Goal: Task Accomplishment & Management: Manage account settings

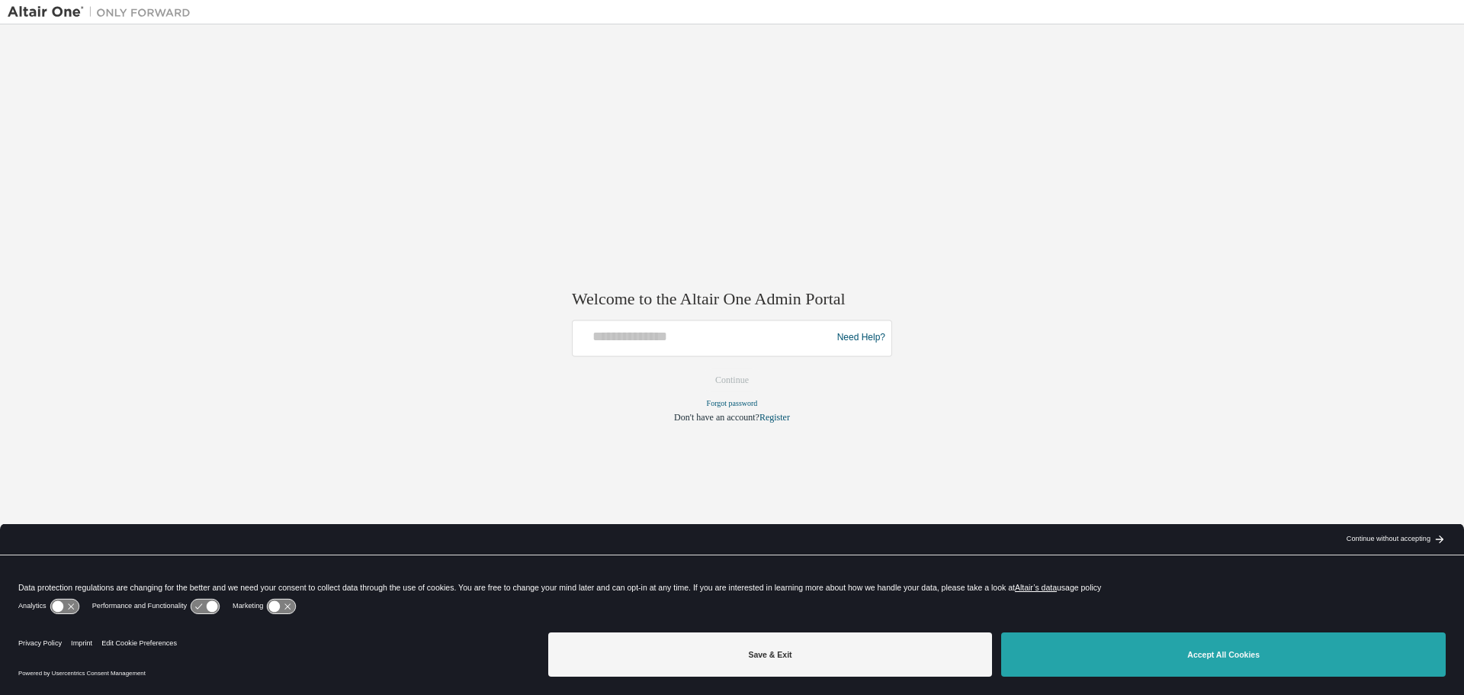
click at [1156, 663] on button "Accept All Cookies" at bounding box center [1223, 654] width 445 height 44
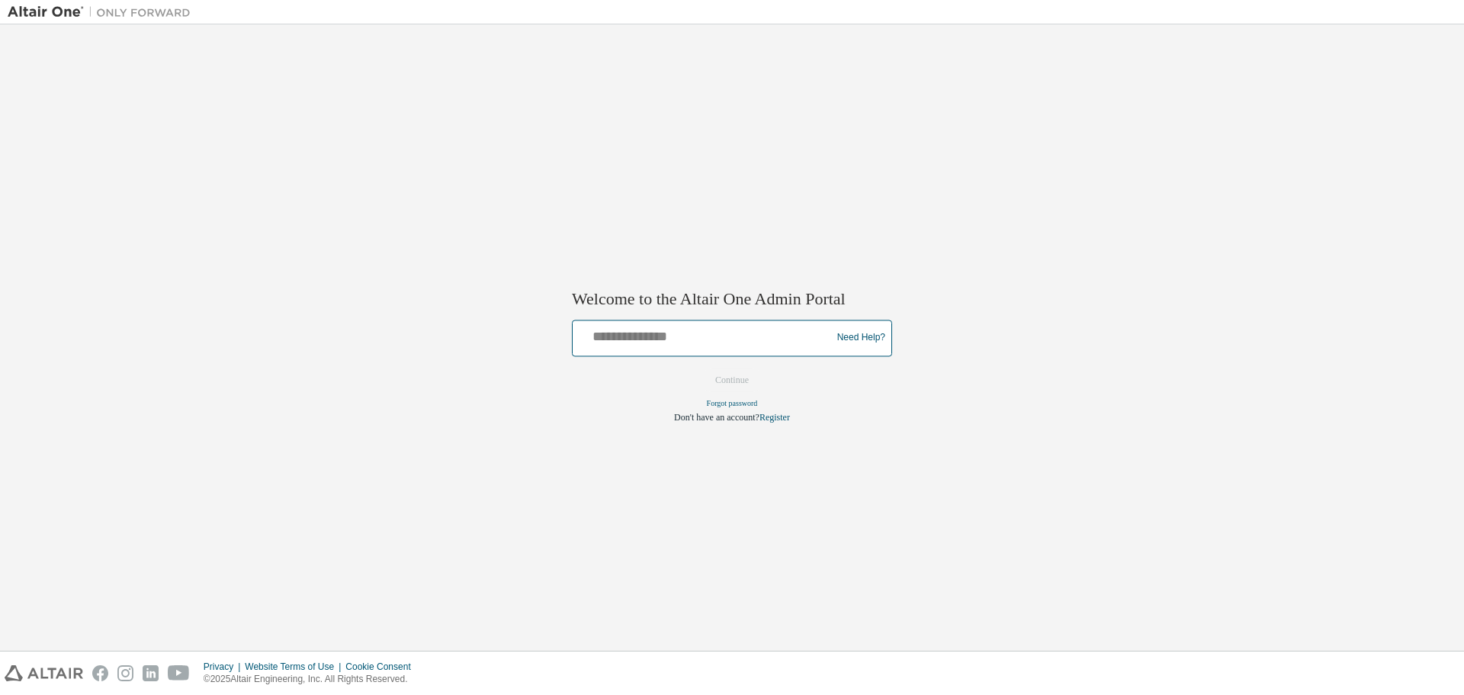
click at [661, 341] on input "text" at bounding box center [704, 334] width 251 height 22
type input "**********"
click at [726, 382] on button "Continue" at bounding box center [732, 379] width 66 height 23
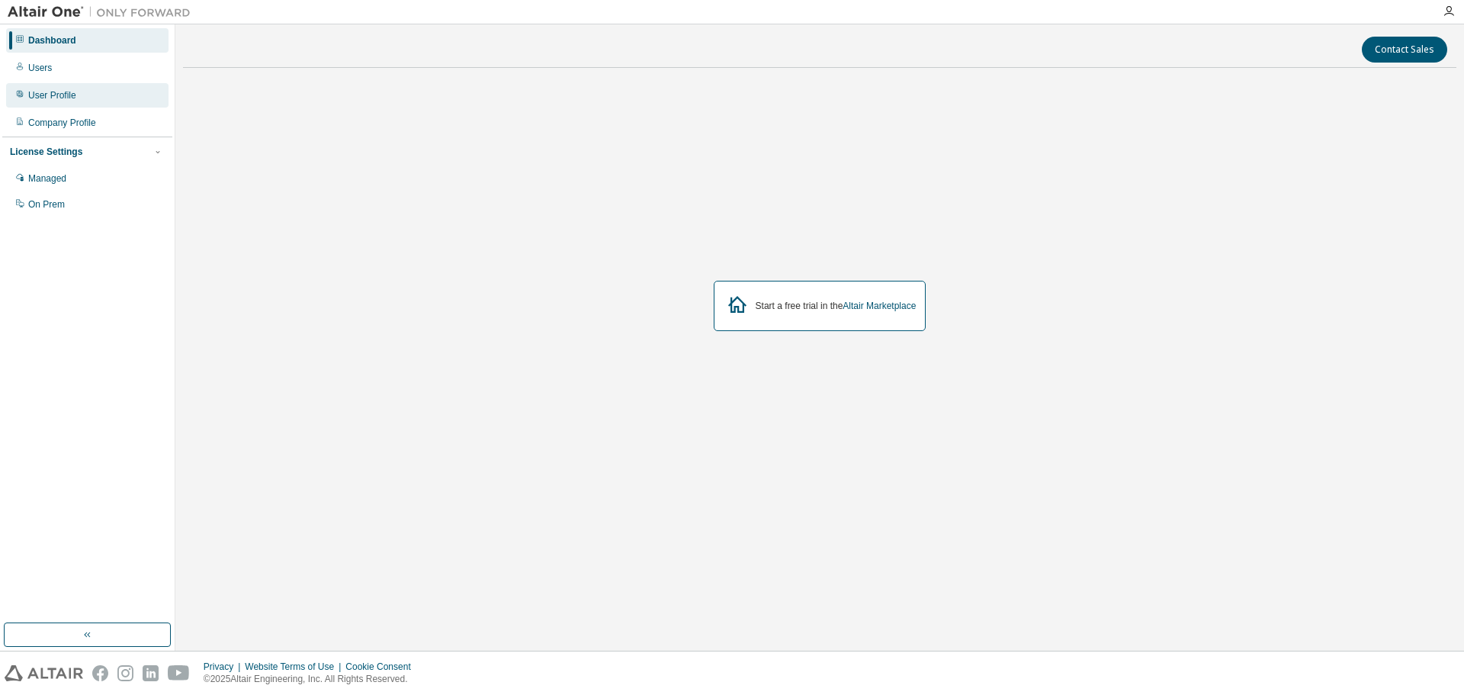
click at [65, 102] on div "User Profile" at bounding box center [87, 95] width 162 height 24
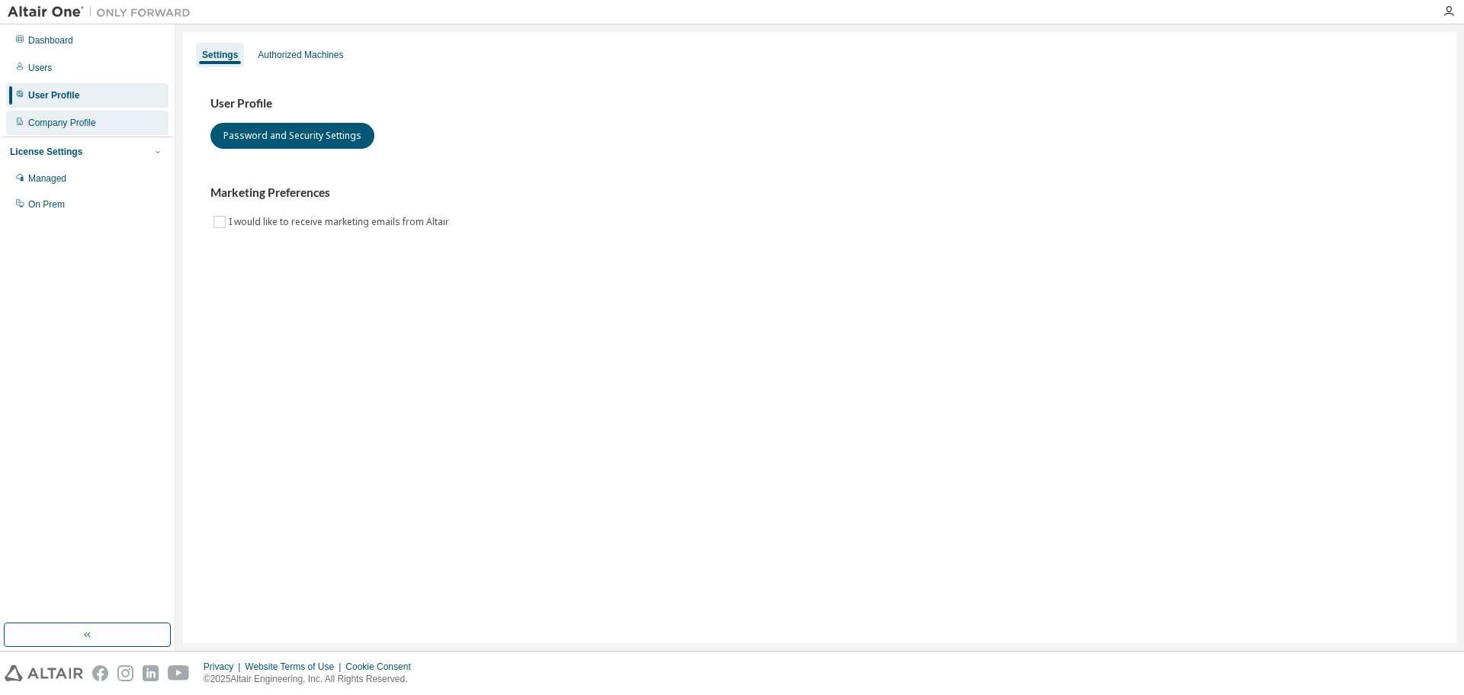
click at [41, 114] on div "Company Profile" at bounding box center [87, 123] width 162 height 24
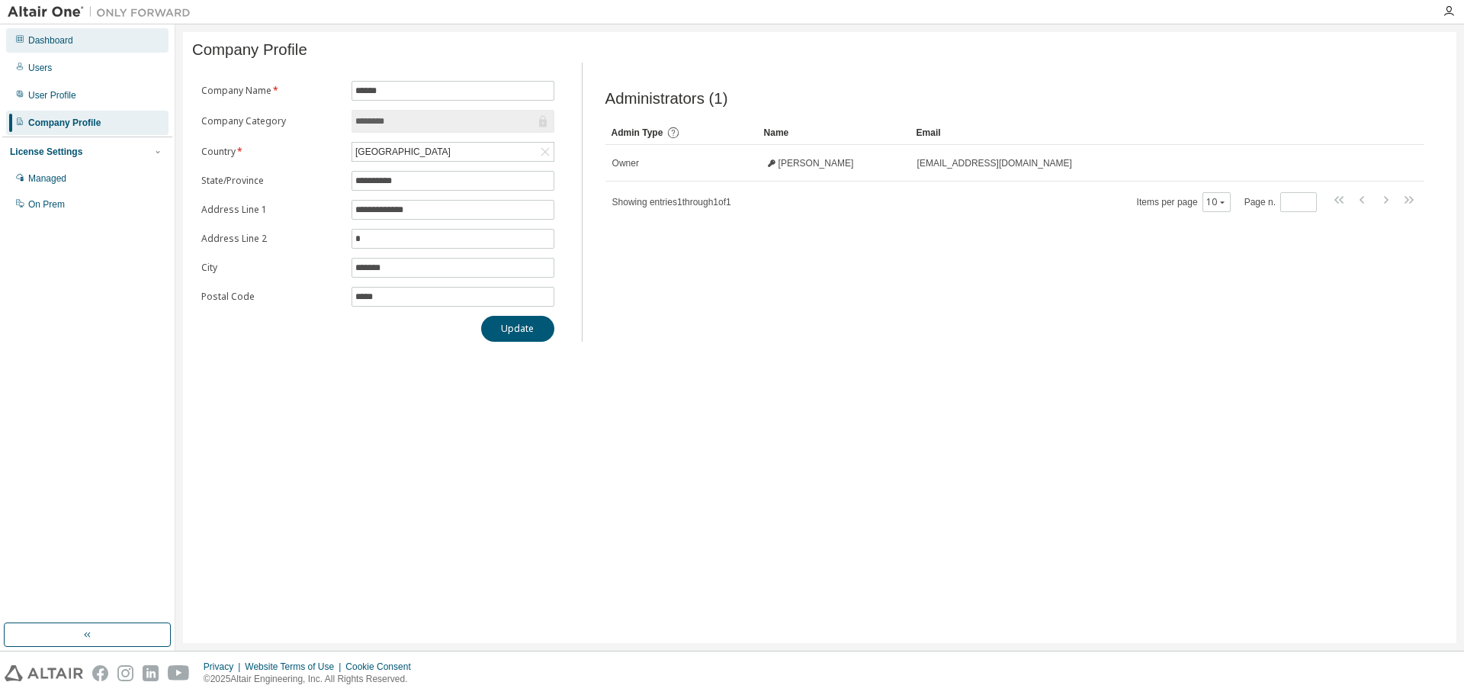
click at [55, 47] on div "Dashboard" at bounding box center [87, 40] width 162 height 24
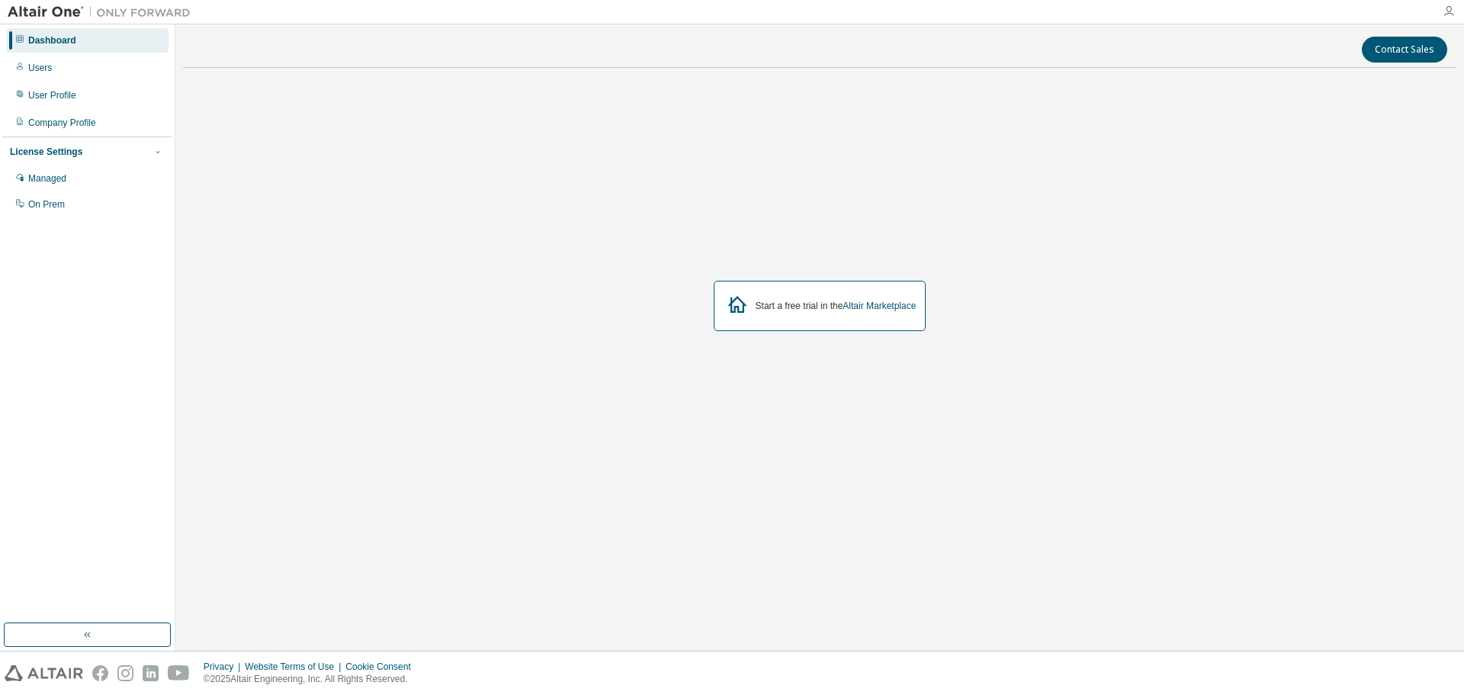
click at [1451, 12] on icon "button" at bounding box center [1449, 11] width 12 height 12
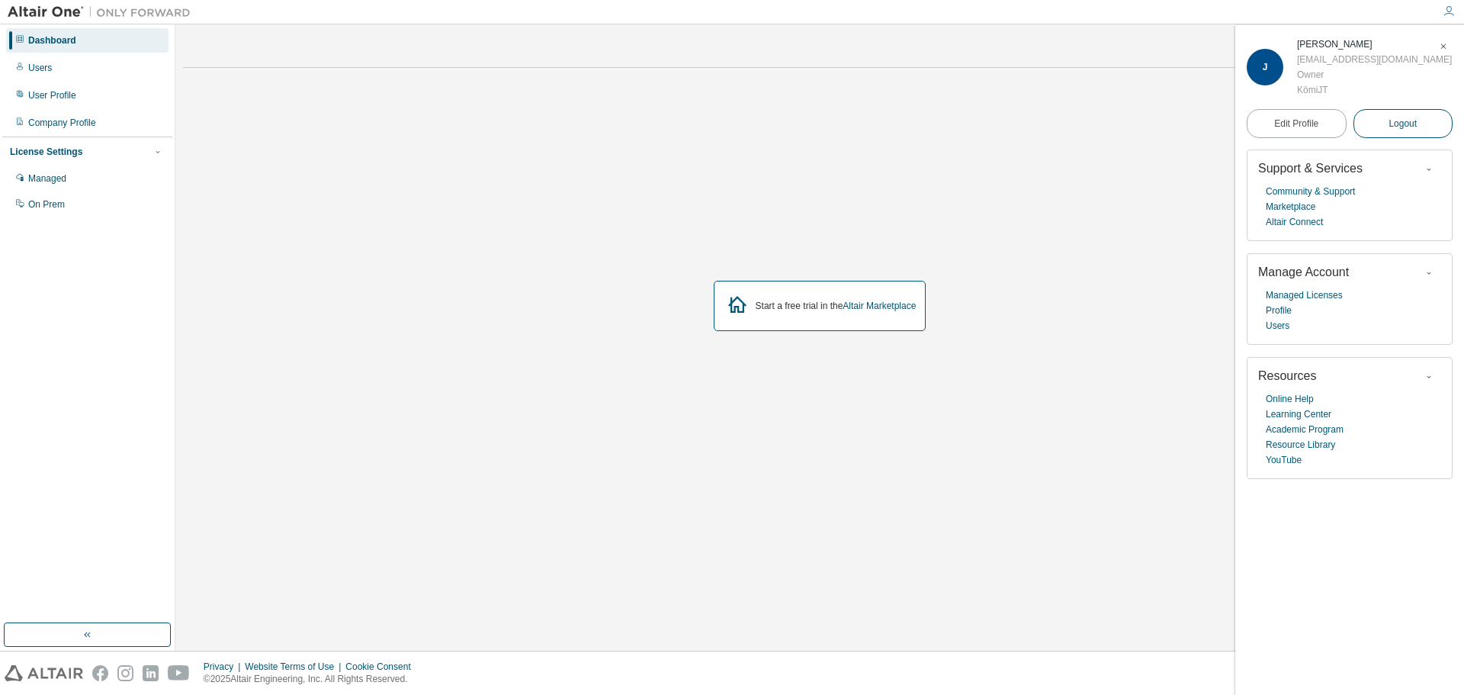
click at [1408, 127] on span "Logout" at bounding box center [1402, 123] width 28 height 15
